Goal: Information Seeking & Learning: Check status

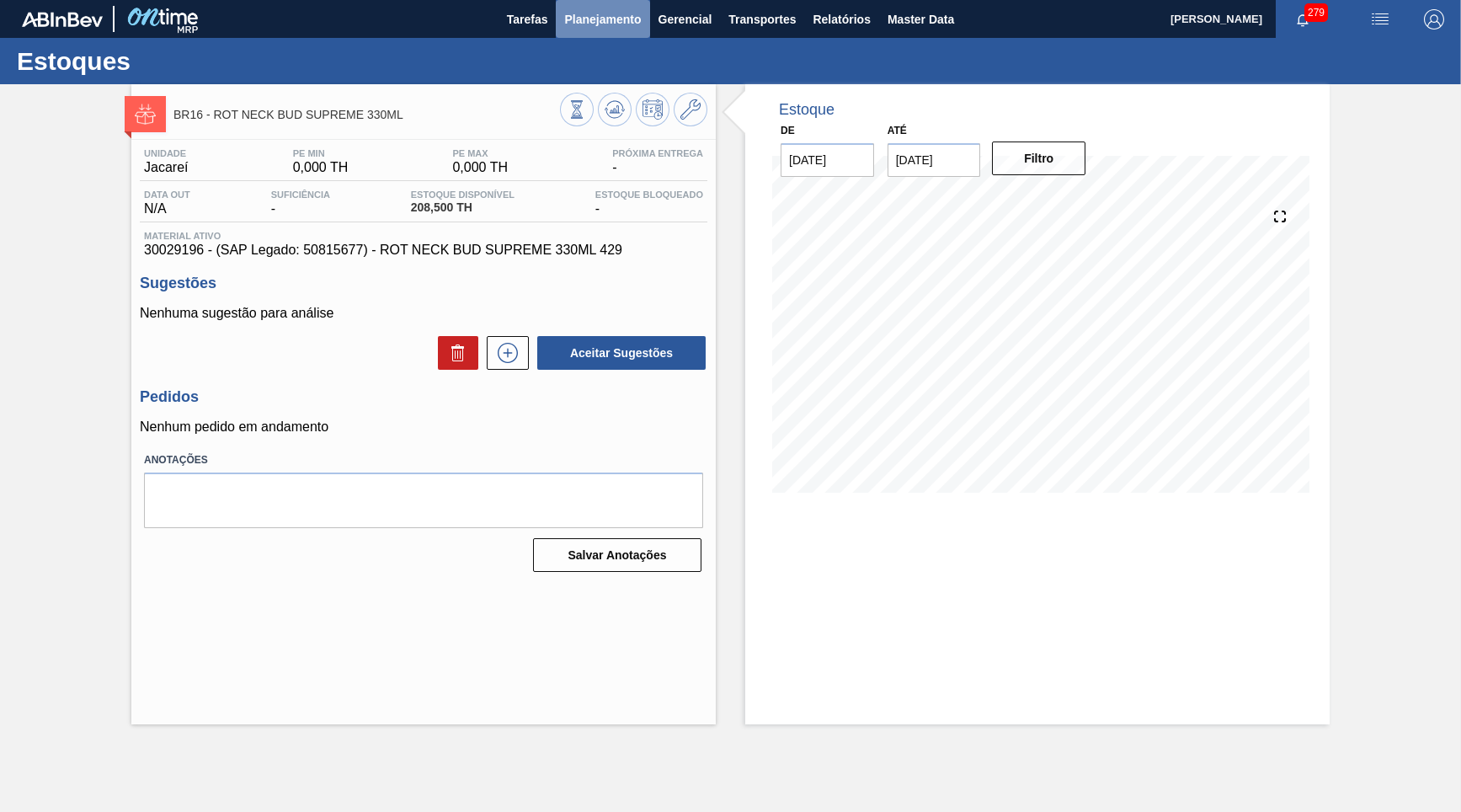
click at [620, 26] on span "Planejamento" at bounding box center [602, 19] width 76 height 20
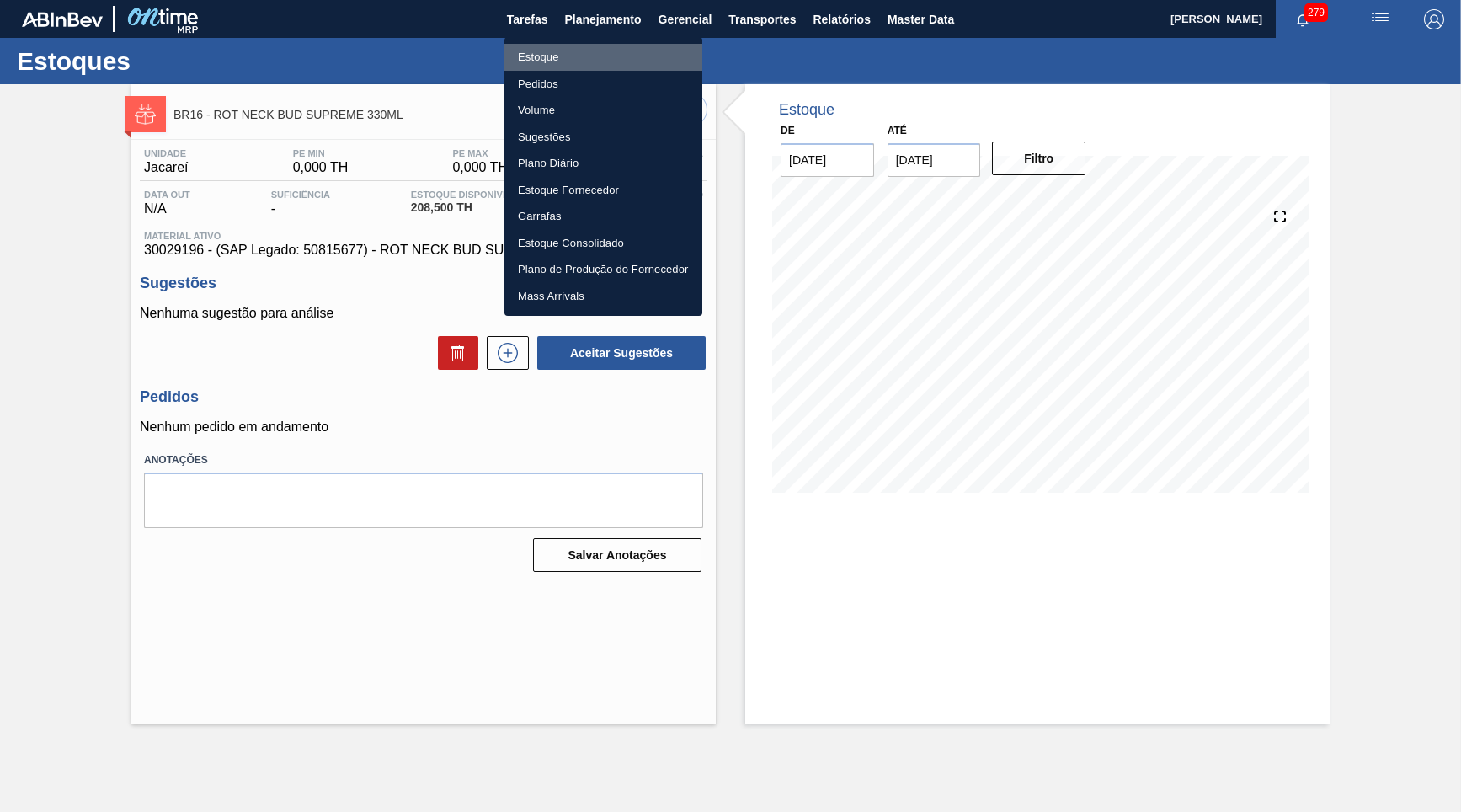
click at [582, 57] on li "Estoque" at bounding box center [603, 57] width 198 height 27
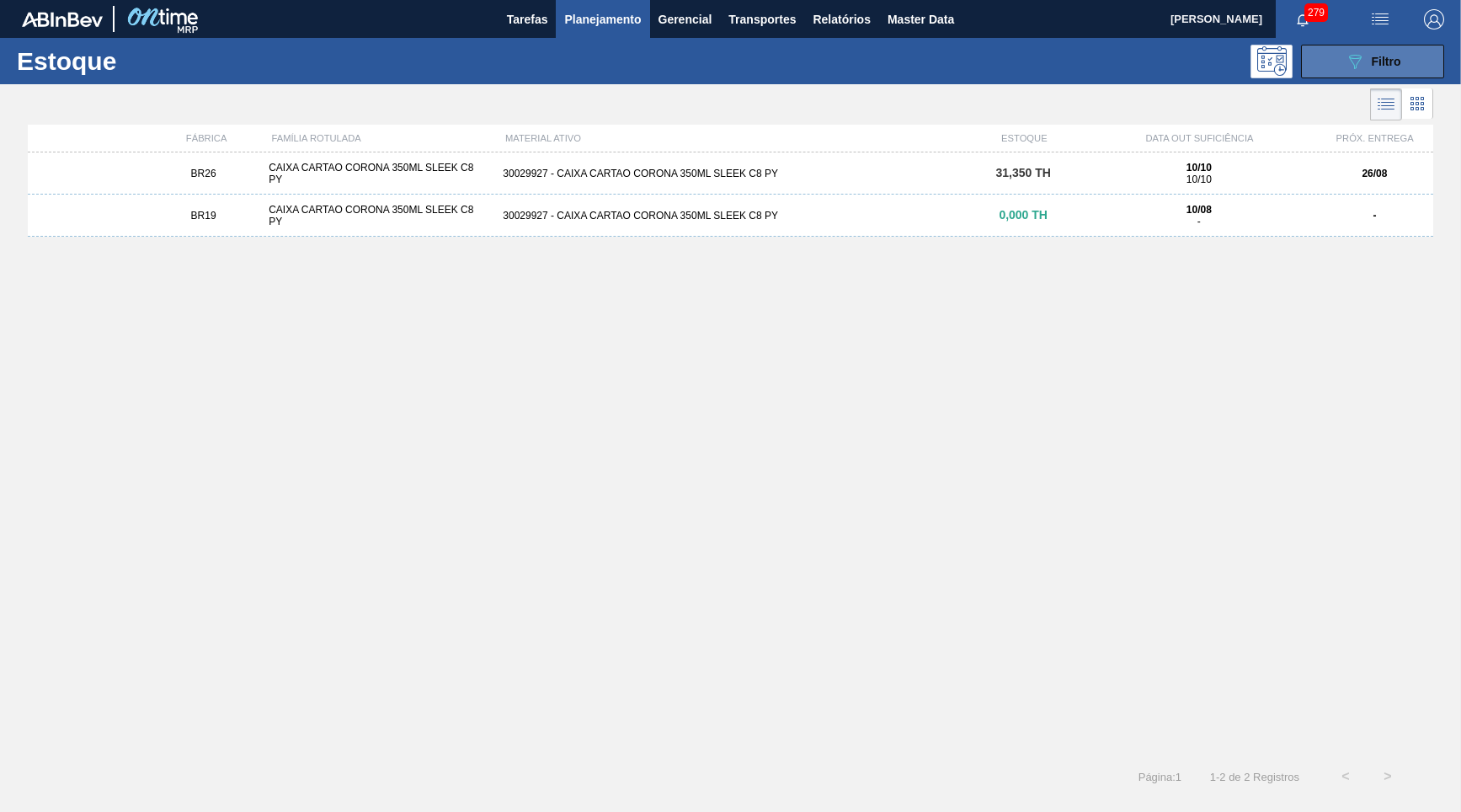
click at [1339, 69] on button "089F7B8B-B2A5-4AFE-B5C0-19BA573D28AC Filtro" at bounding box center [1372, 61] width 143 height 34
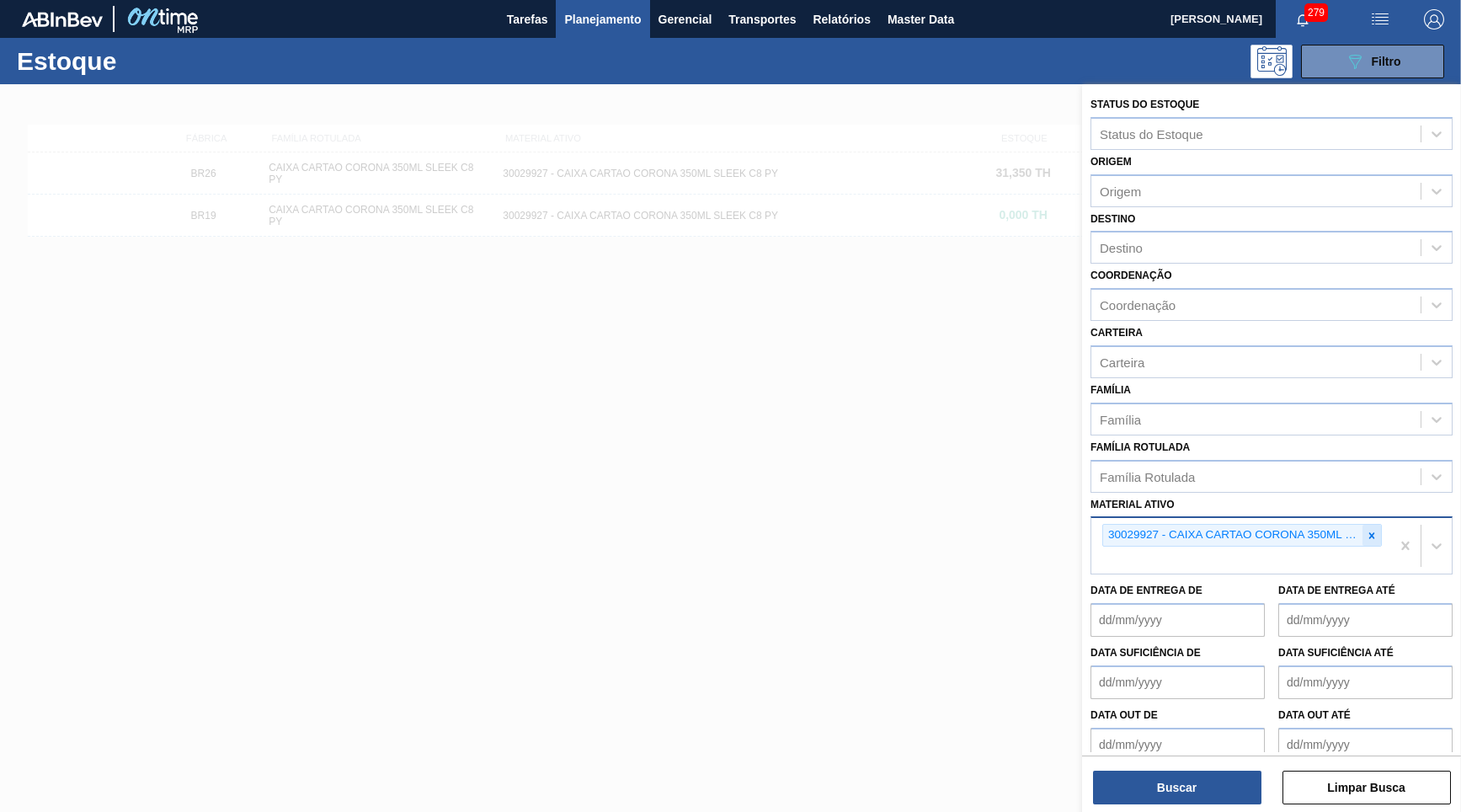
click at [1374, 529] on icon at bounding box center [1372, 535] width 12 height 12
paste ativo "30033805"
type ativo "30033805"
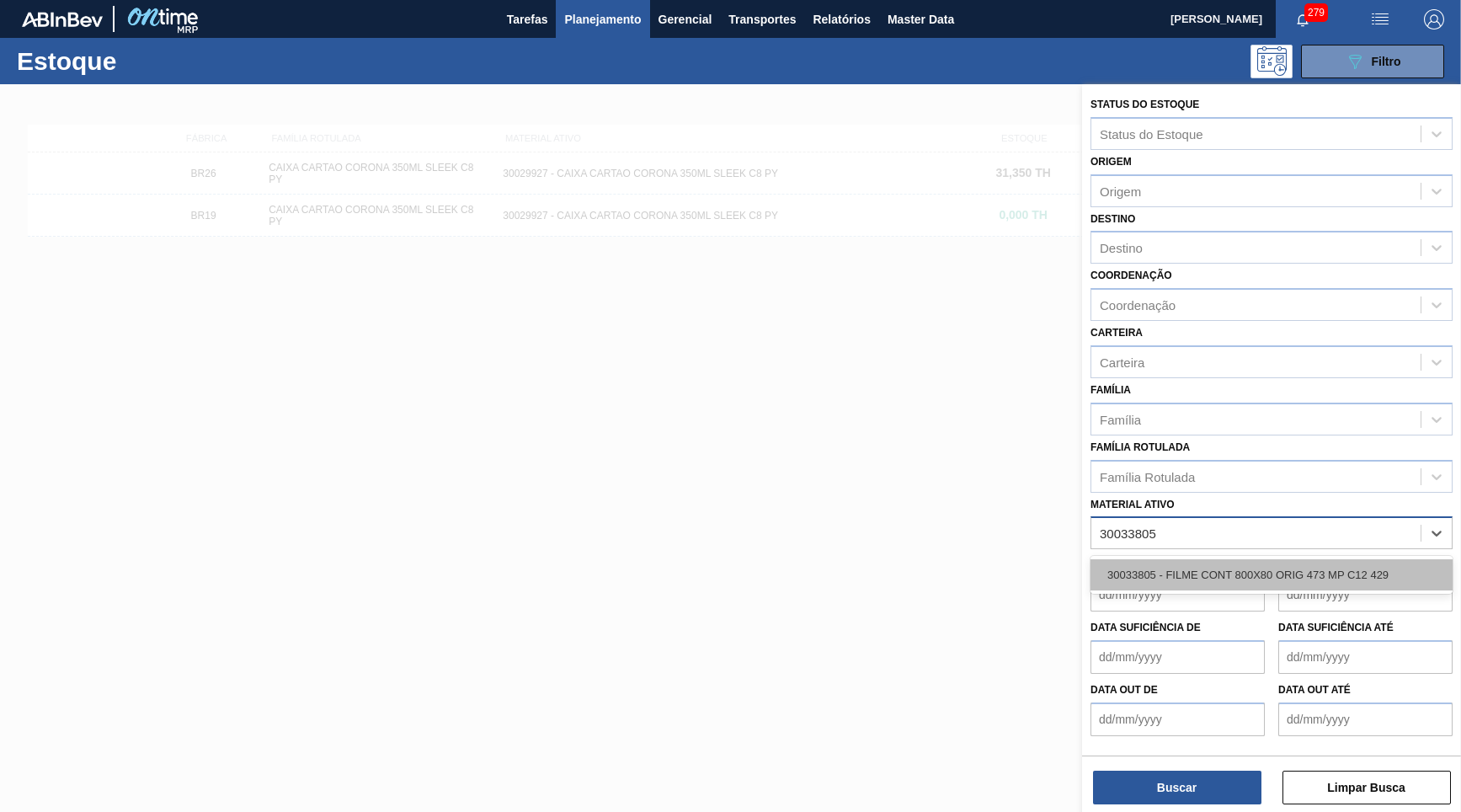
click at [1222, 559] on div "30033805 - FILME CONT 800X80 ORIG 473 MP C12 429" at bounding box center [1272, 575] width 363 height 31
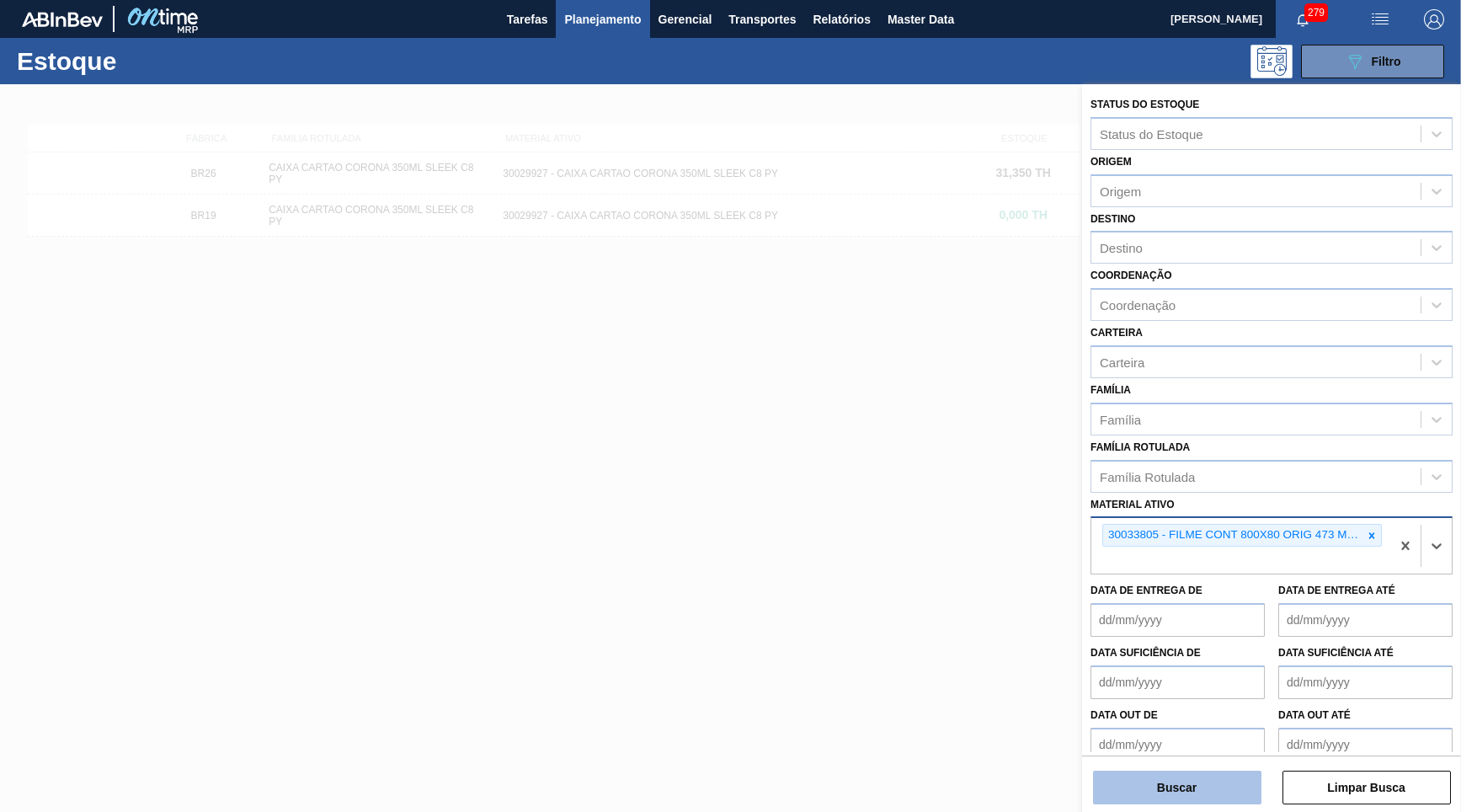
click at [1179, 775] on button "Buscar" at bounding box center [1177, 787] width 169 height 34
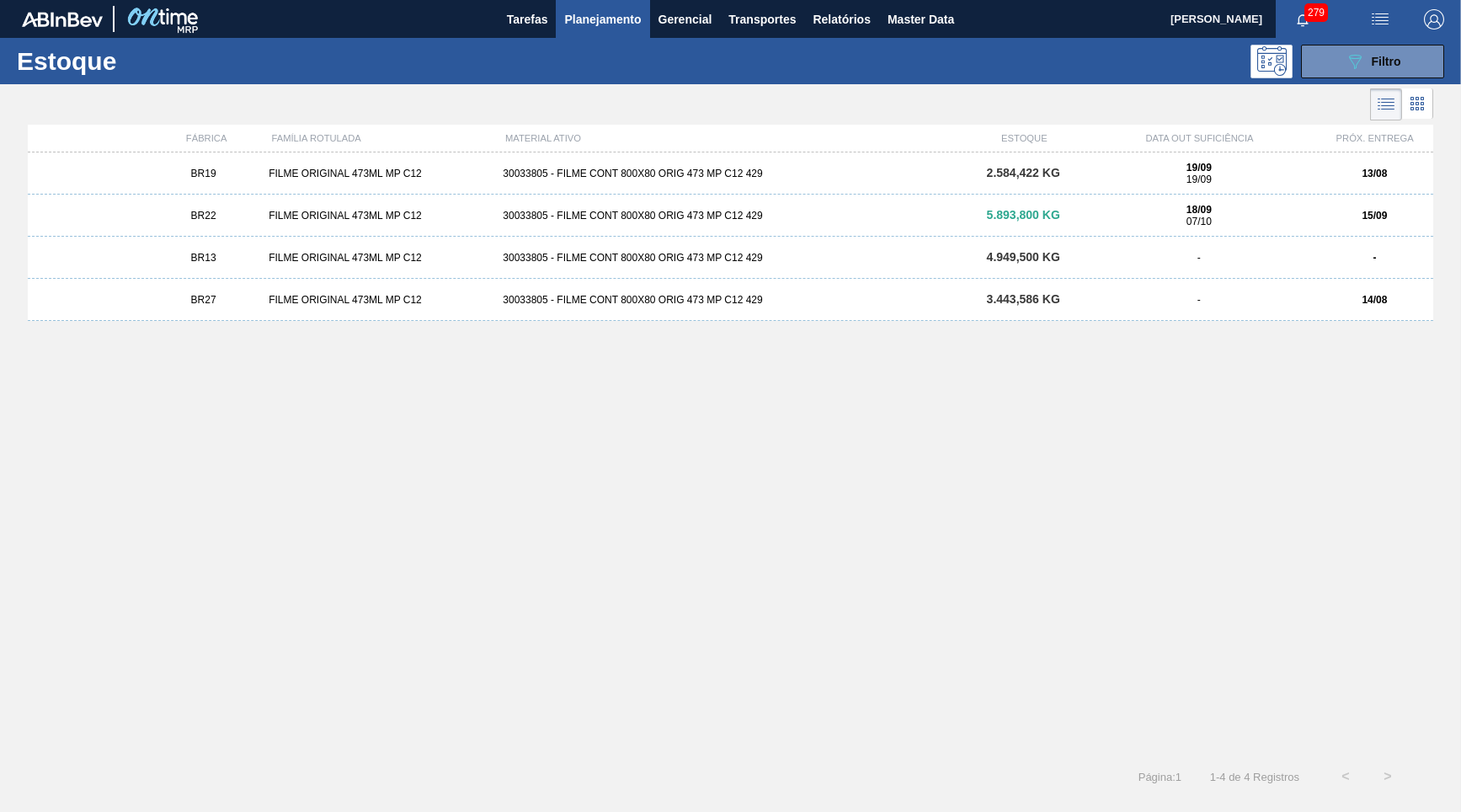
click at [1322, 313] on div "BR27 FILME ORIGINAL 473ML MP C12 30033805 - FILME CONT 800X80 ORIG 473 MP C12 4…" at bounding box center [731, 300] width 1406 height 42
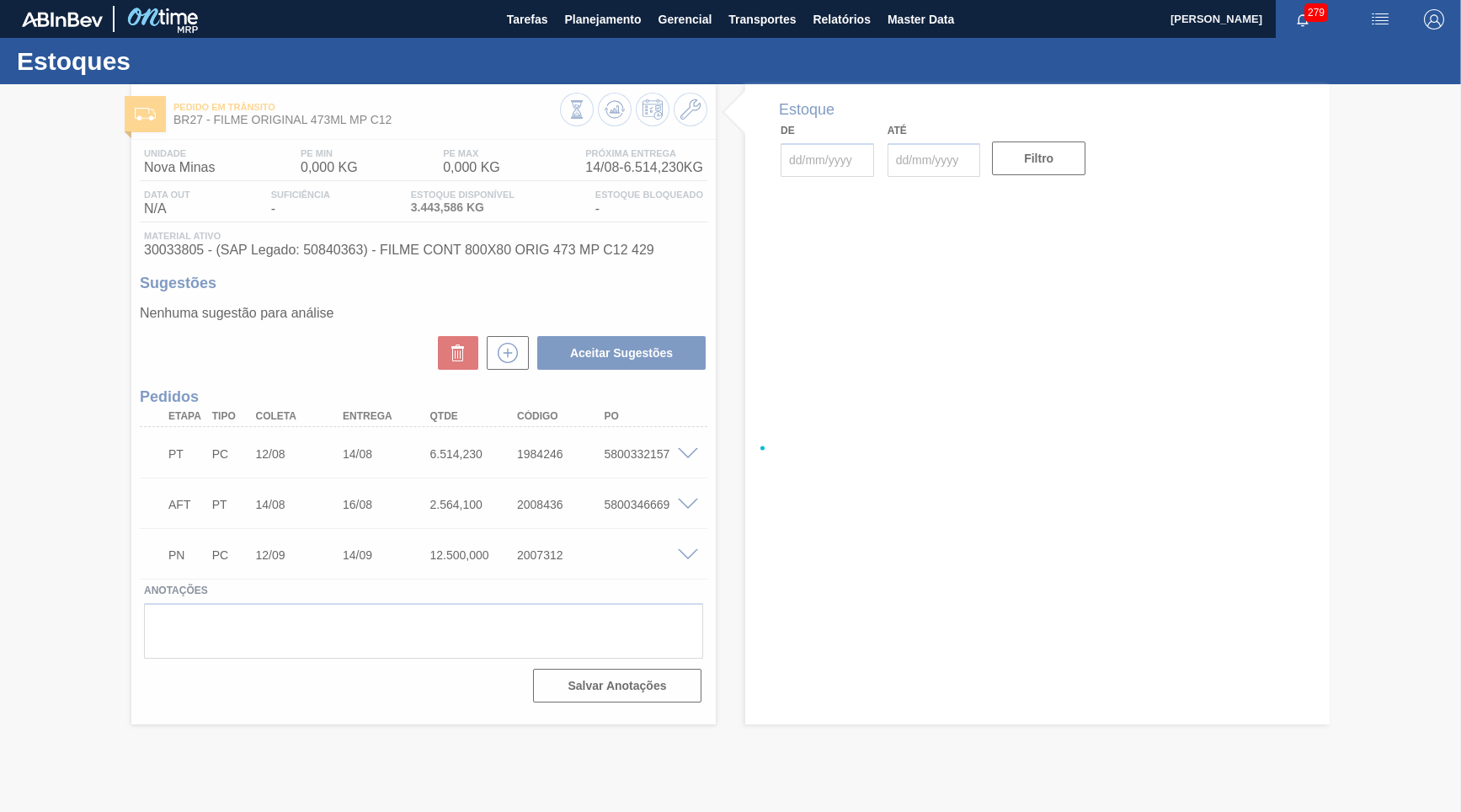
type input "[DATE]"
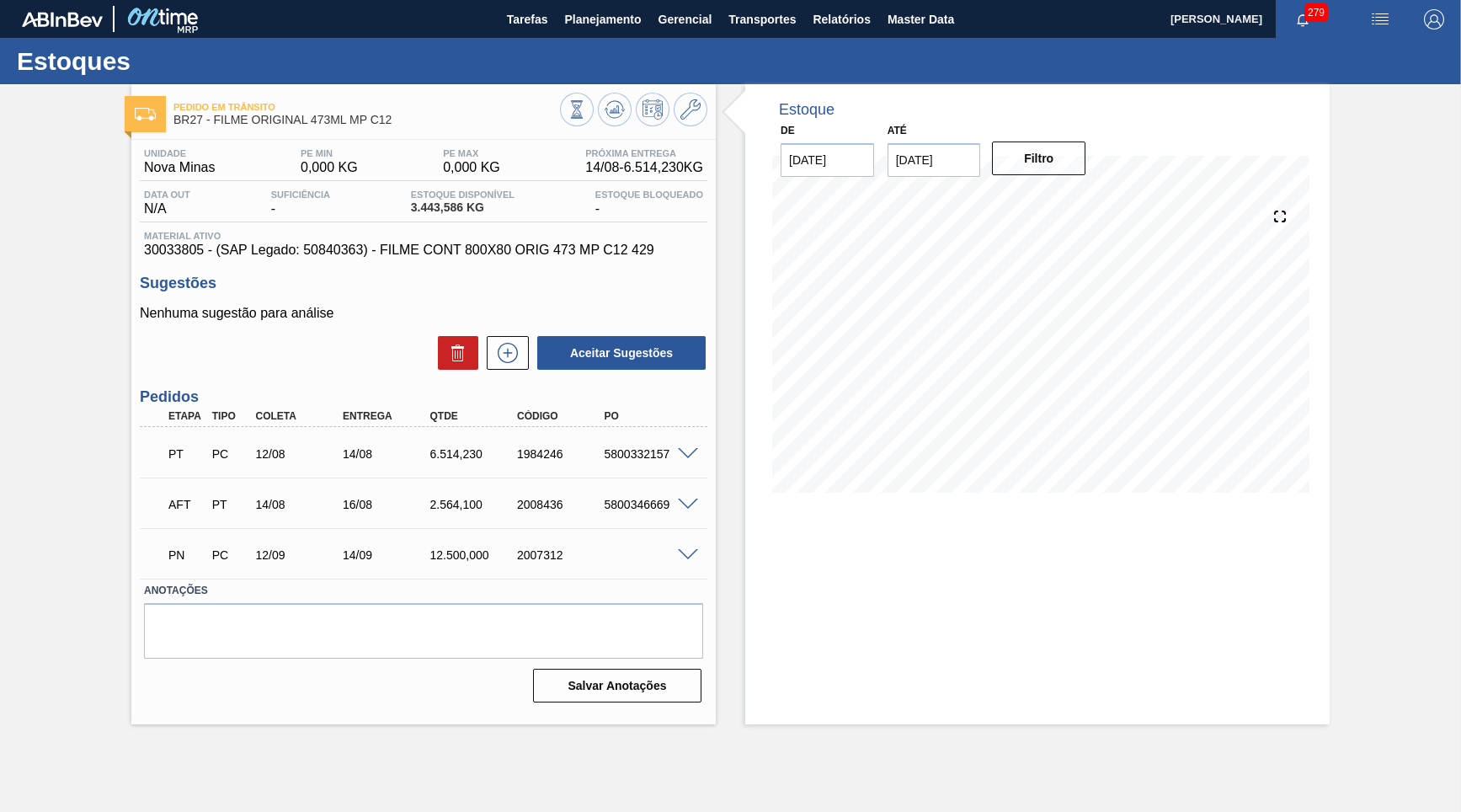
click at [611, 447] on div "5800332157" at bounding box center [649, 454] width 96 height 14
click at [475, 257] on div "Unidade Nova Minas PE MIN 0,000 KG PE MAX 0,000 KG Próxima Entrega 14/08 - 6.51…" at bounding box center [423, 424] width 584 height 569
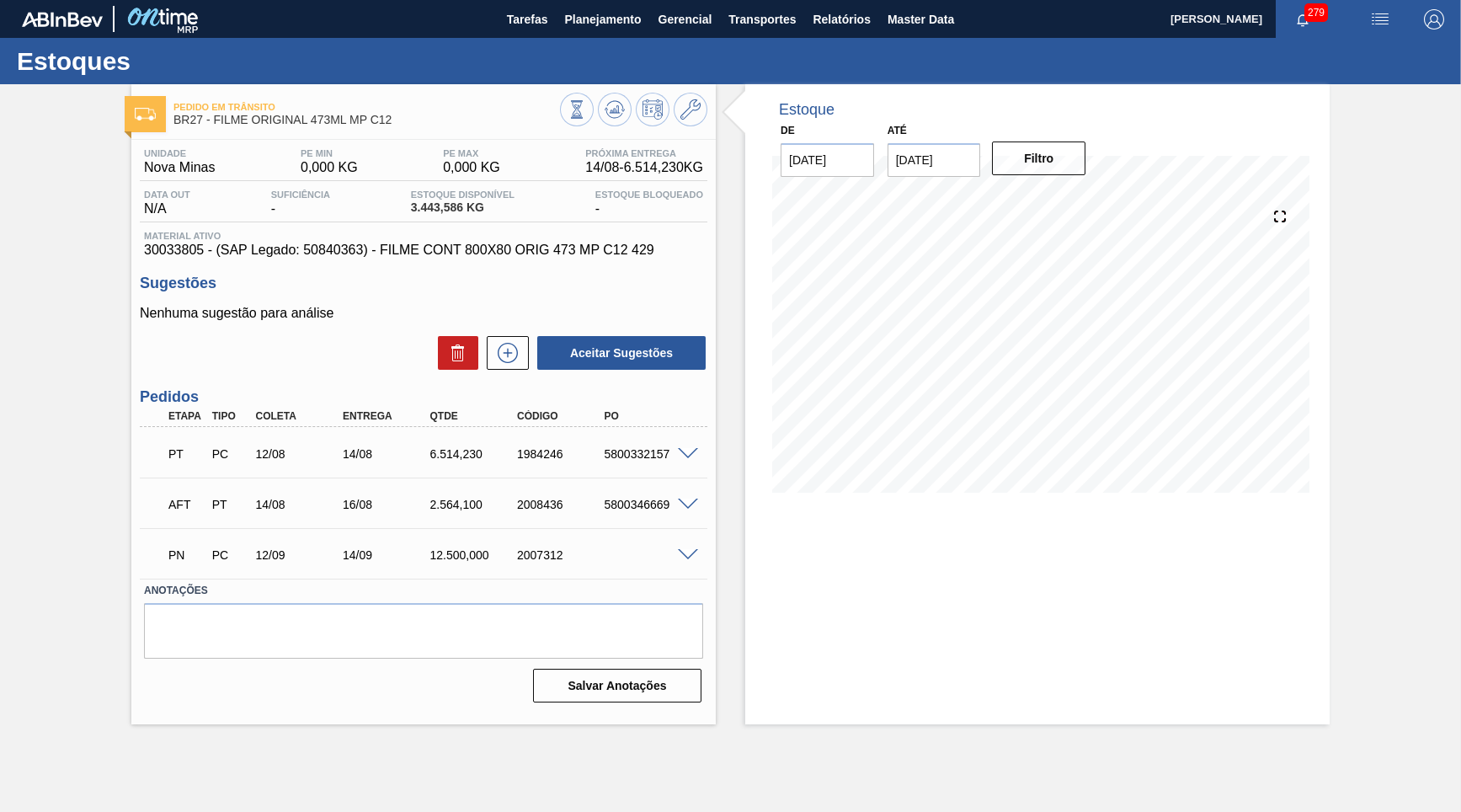
click at [475, 257] on div "Unidade Nova Minas PE MIN 0,000 KG PE MAX 0,000 KG Próxima Entrega 14/08 - 6.51…" at bounding box center [423, 424] width 584 height 569
click at [644, 464] on div "PT PC 12/08 14/08 6.514,230 1984246 5800332157" at bounding box center [419, 452] width 523 height 34
